Goal: Task Accomplishment & Management: Manage account settings

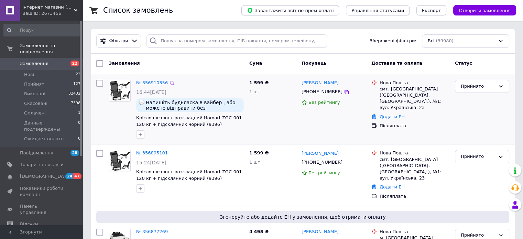
click at [285, 119] on div "1 599 ₴ 1 шт." at bounding box center [272, 109] width 52 height 65
click at [159, 80] on link "№ 356910356" at bounding box center [152, 82] width 32 height 5
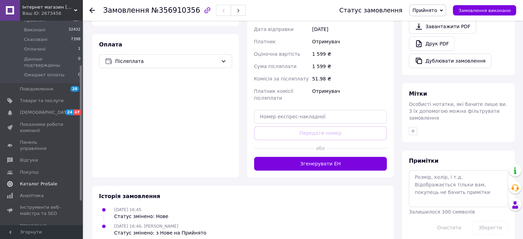
scroll to position [63, 0]
click at [29, 87] on span "Повідомлення" at bounding box center [36, 90] width 33 height 6
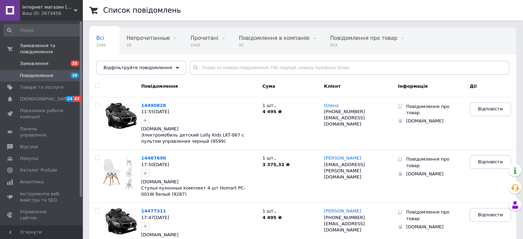
click at [37, 60] on span "Замовлення" at bounding box center [34, 63] width 29 height 6
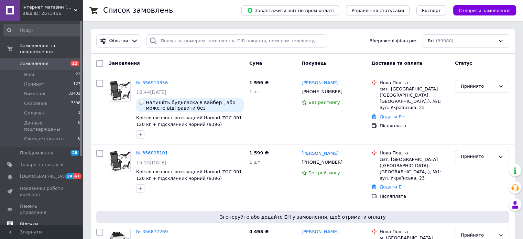
click at [26, 221] on span "Відгуки" at bounding box center [29, 224] width 18 height 6
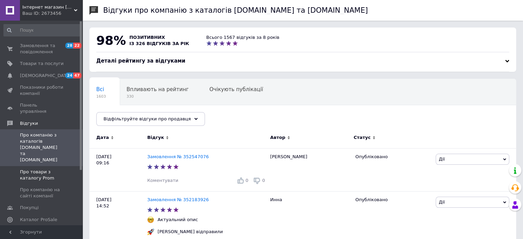
click at [42, 169] on span "Про товари з каталогу Prom" at bounding box center [42, 175] width 44 height 12
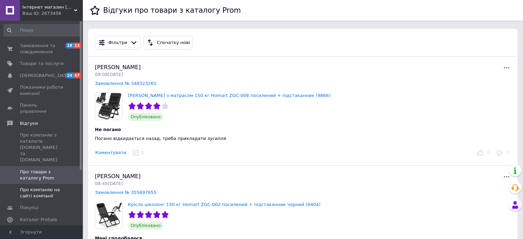
click at [34, 187] on span "Про компанію на сайті компанії" at bounding box center [42, 193] width 44 height 12
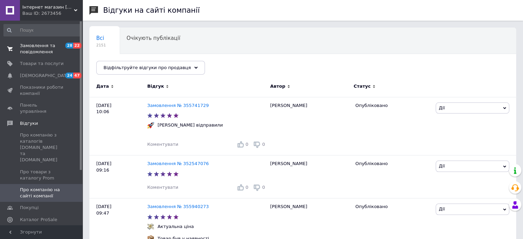
click at [34, 49] on span "Замовлення та повідомлення" at bounding box center [42, 49] width 44 height 12
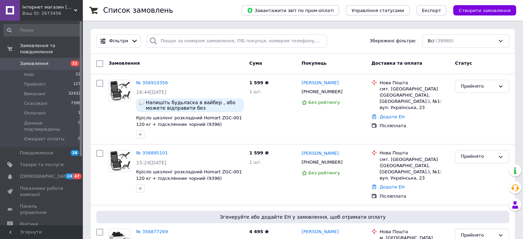
click at [53, 60] on span "Замовлення" at bounding box center [42, 63] width 44 height 6
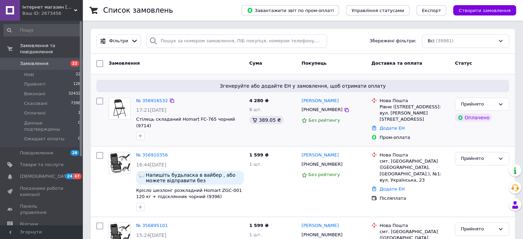
click at [437, 134] on div "Пром-оплата" at bounding box center [414, 137] width 70 height 6
